Goal: Information Seeking & Learning: Check status

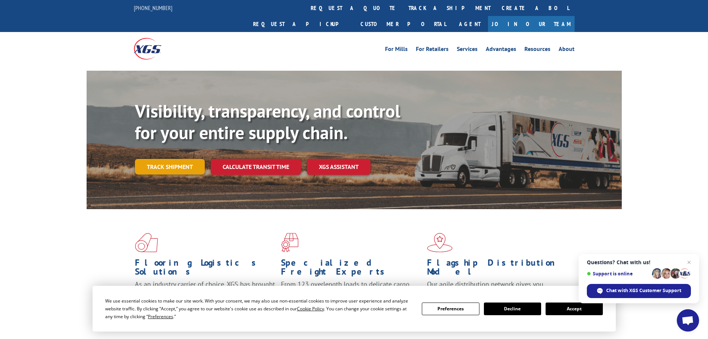
click at [158, 159] on link "Track shipment" at bounding box center [170, 167] width 70 height 16
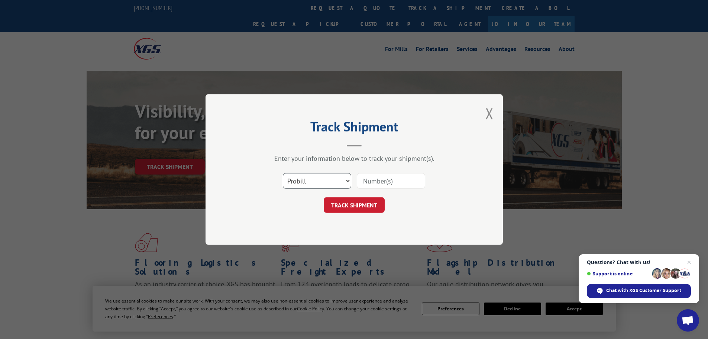
click at [311, 178] on select "Select category... Probill BOL PO" at bounding box center [317, 181] width 68 height 16
select select "bol"
click at [283, 173] on select "Select category... Probill BOL PO" at bounding box center [317, 181] width 68 height 16
click at [374, 179] on input at bounding box center [391, 181] width 68 height 16
paste input "5995629"
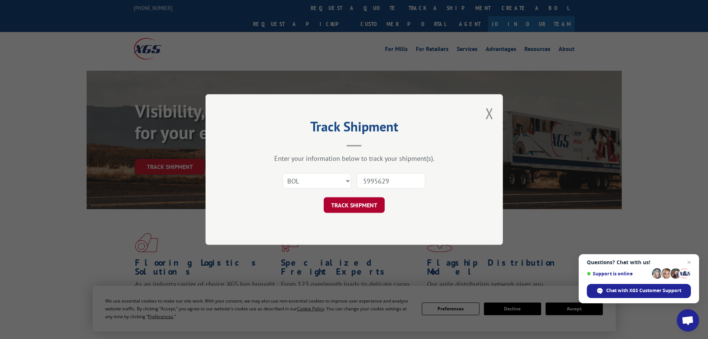
type input "5995629"
click at [375, 206] on button "TRACK SHIPMENT" at bounding box center [354, 205] width 61 height 16
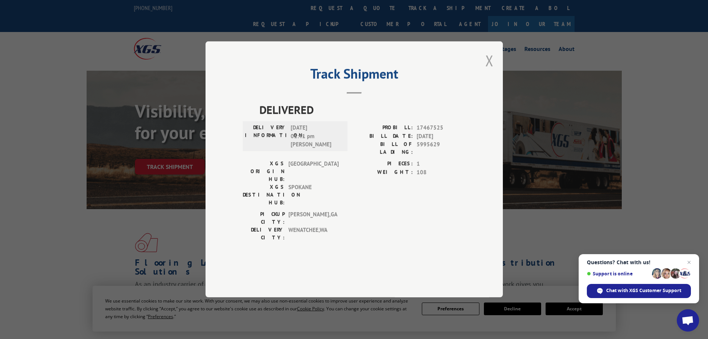
click at [491, 70] on button "Close modal" at bounding box center [490, 61] width 8 height 20
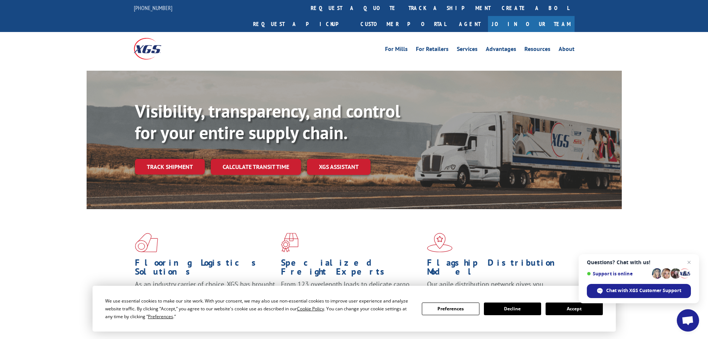
click at [132, 149] on div "Visibility, transparency, and control for your entire supply chain. Track shipm…" at bounding box center [354, 147] width 535 height 153
click at [154, 159] on link "Track shipment" at bounding box center [170, 167] width 70 height 16
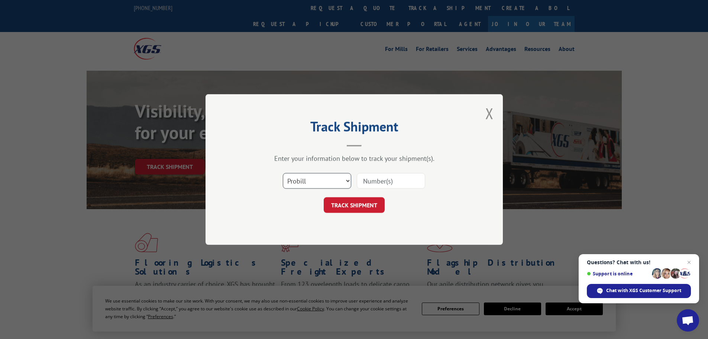
click at [298, 176] on select "Select category... Probill BOL PO" at bounding box center [317, 181] width 68 height 16
select select "bol"
click at [283, 173] on select "Select category... Probill BOL PO" at bounding box center [317, 181] width 68 height 16
click at [399, 174] on input at bounding box center [391, 181] width 68 height 16
paste input "438382"
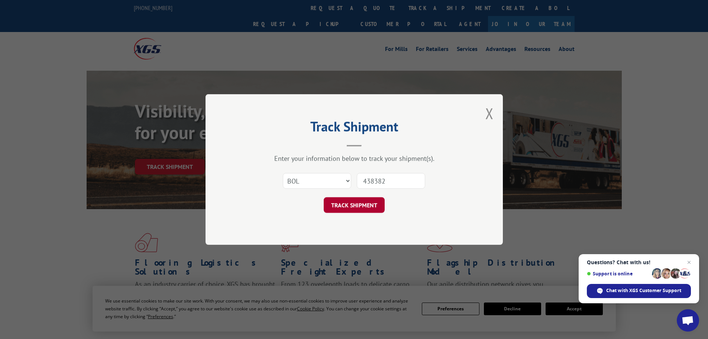
type input "438382"
click at [374, 201] on button "TRACK SHIPMENT" at bounding box center [354, 205] width 61 height 16
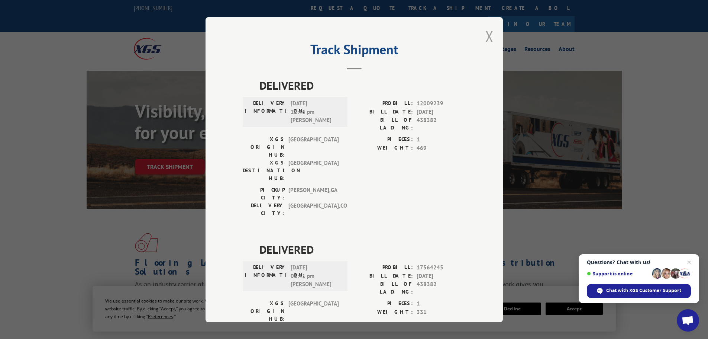
click at [486, 38] on button "Close modal" at bounding box center [490, 36] width 8 height 20
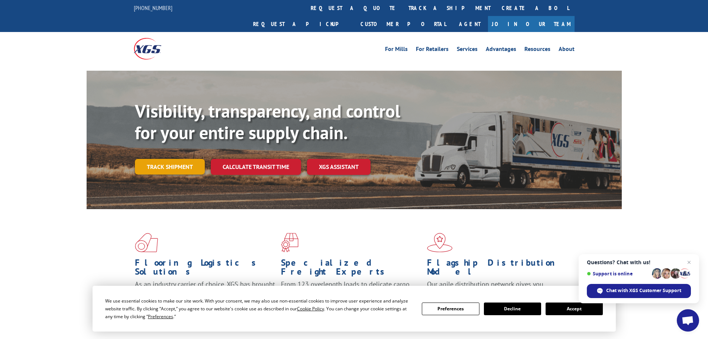
click at [188, 159] on link "Track shipment" at bounding box center [170, 167] width 70 height 16
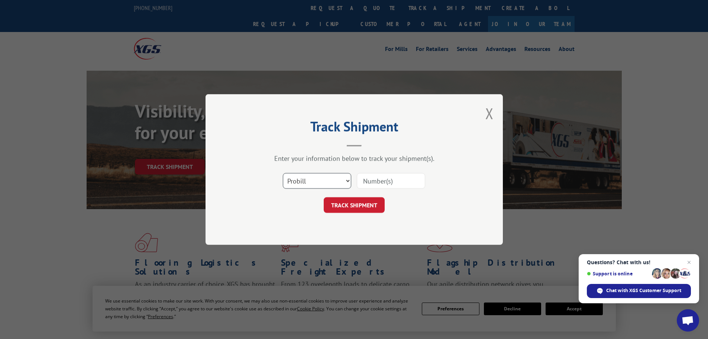
click at [304, 183] on select "Select category... Probill BOL PO" at bounding box center [317, 181] width 68 height 16
select select "bol"
click at [283, 173] on select "Select category... Probill BOL PO" at bounding box center [317, 181] width 68 height 16
click at [369, 178] on input at bounding box center [391, 181] width 68 height 16
paste input "441113"
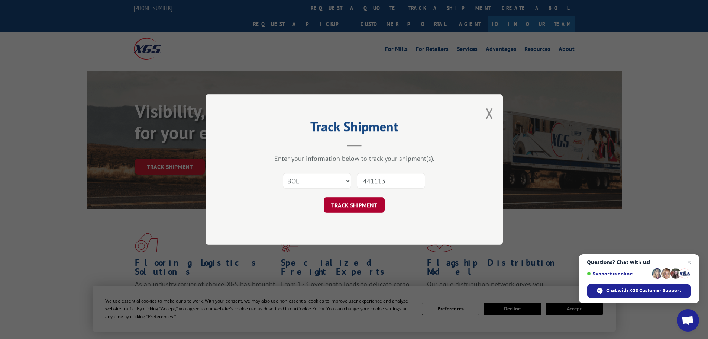
type input "441113"
click at [375, 201] on button "TRACK SHIPMENT" at bounding box center [354, 205] width 61 height 16
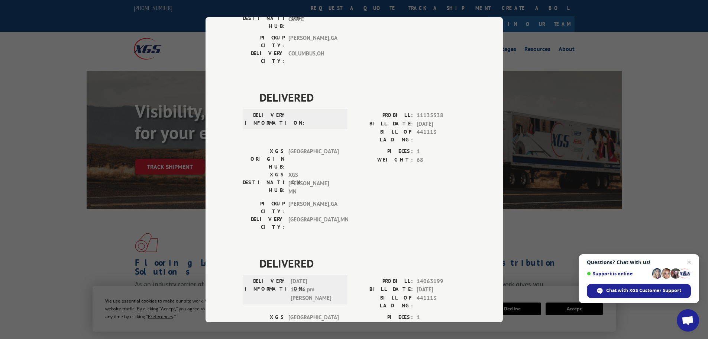
scroll to position [389, 0]
